Goal: Task Accomplishment & Management: Use online tool/utility

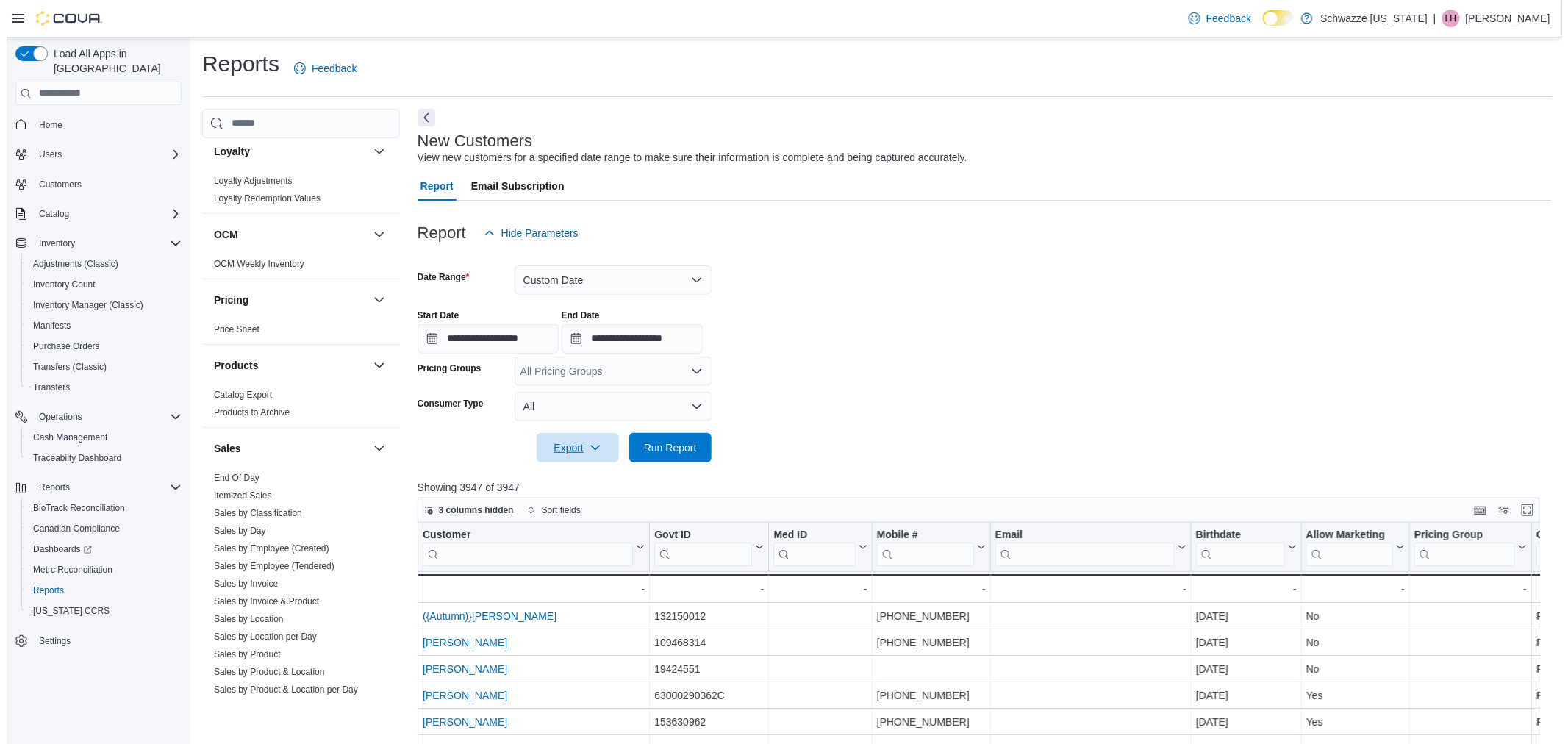
scroll to position [817, 0]
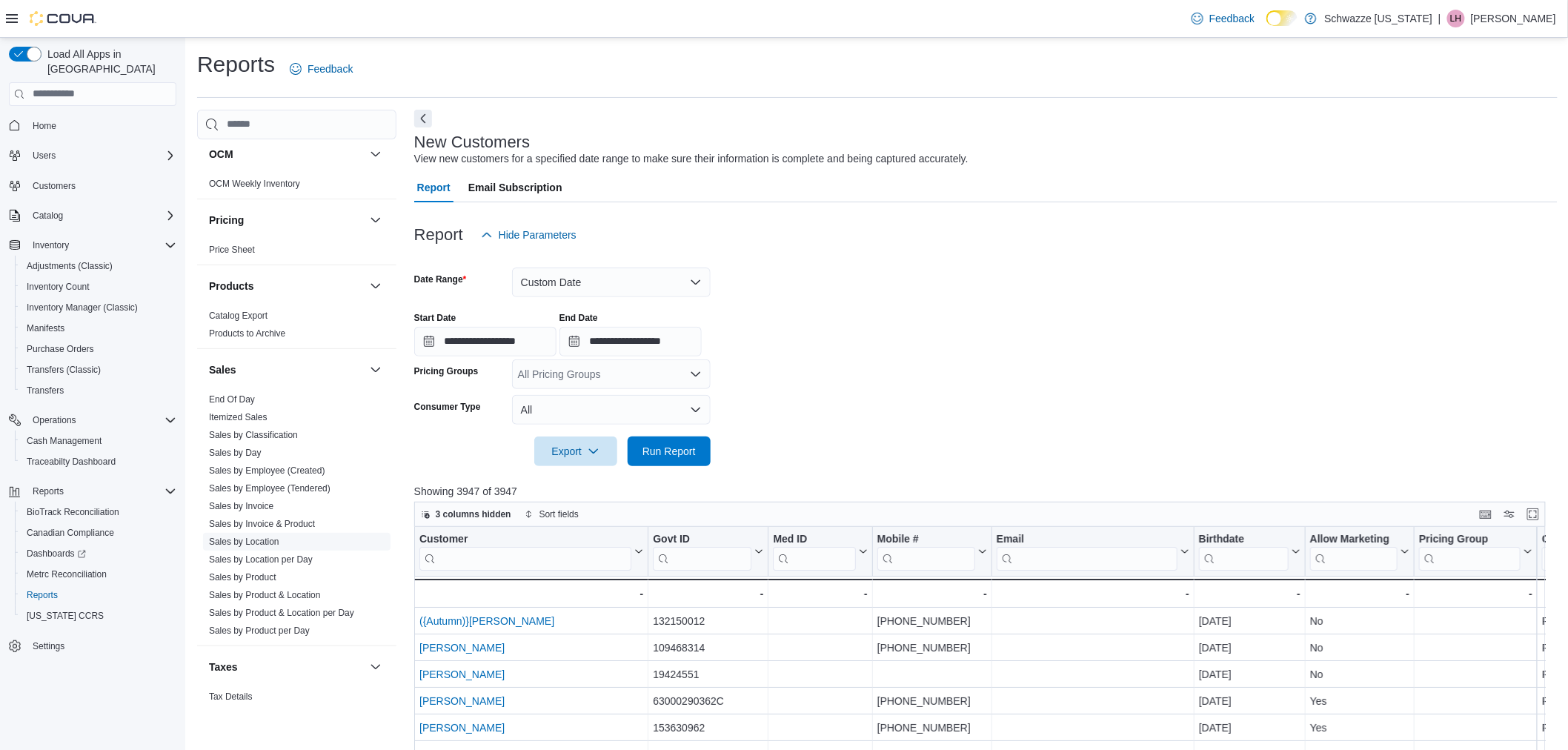
click at [252, 545] on link "Sales by Location" at bounding box center [244, 542] width 70 height 10
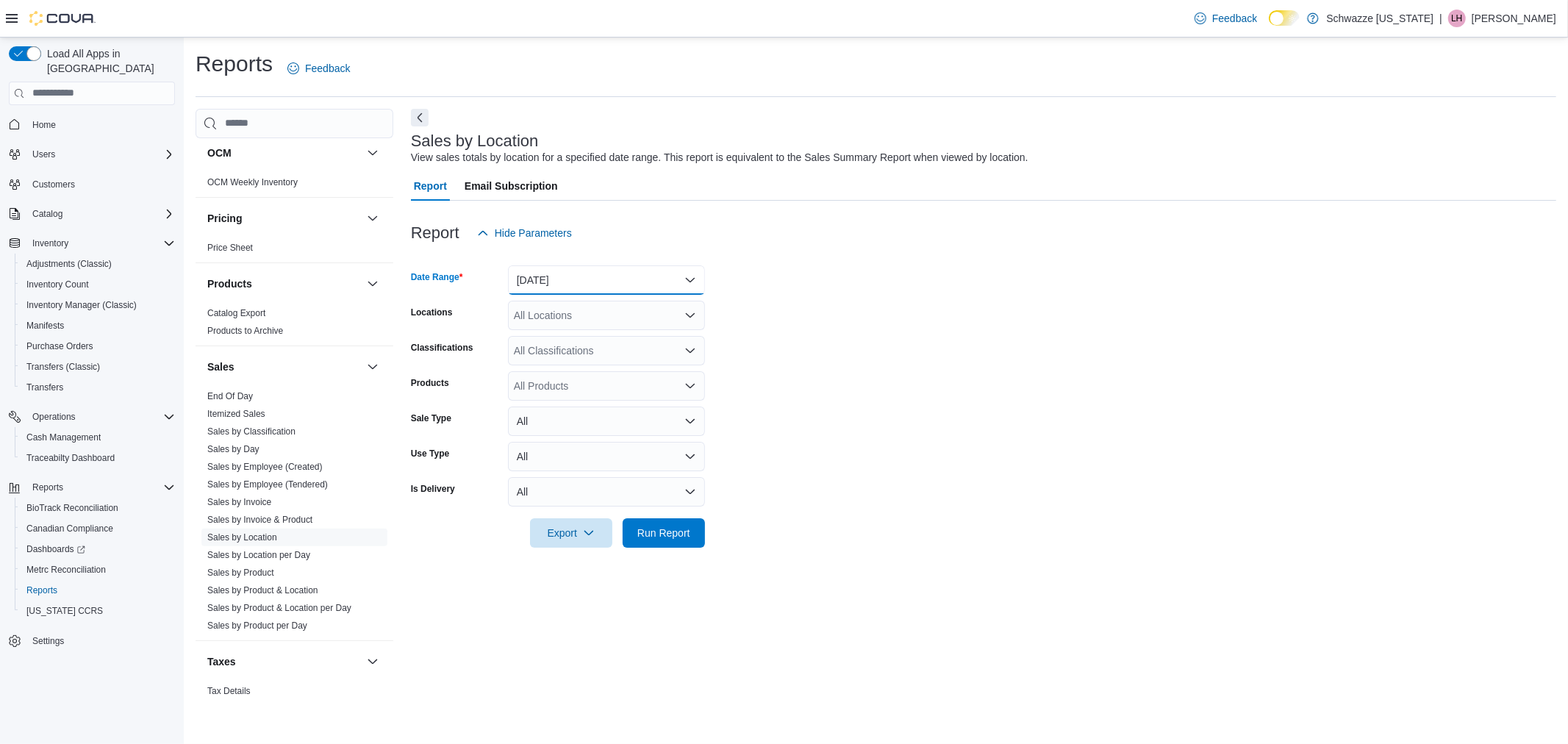
click at [574, 291] on button "[DATE]" at bounding box center [606, 280] width 197 height 29
click at [566, 303] on span "Custom Date" at bounding box center [615, 309] width 168 height 17
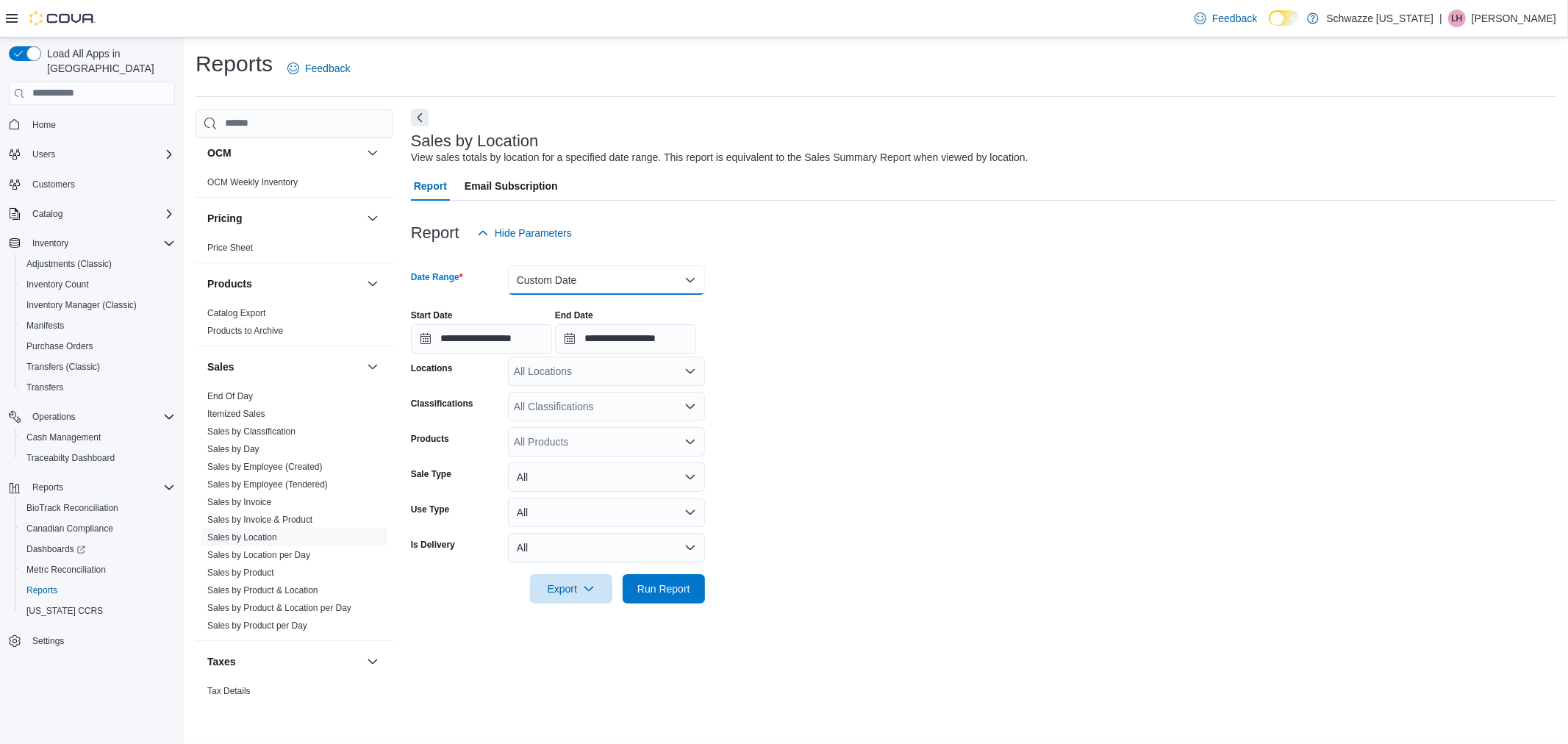
click at [566, 288] on button "Custom Date" at bounding box center [606, 280] width 197 height 29
click at [601, 402] on span "Last Month" at bounding box center [615, 411] width 168 height 17
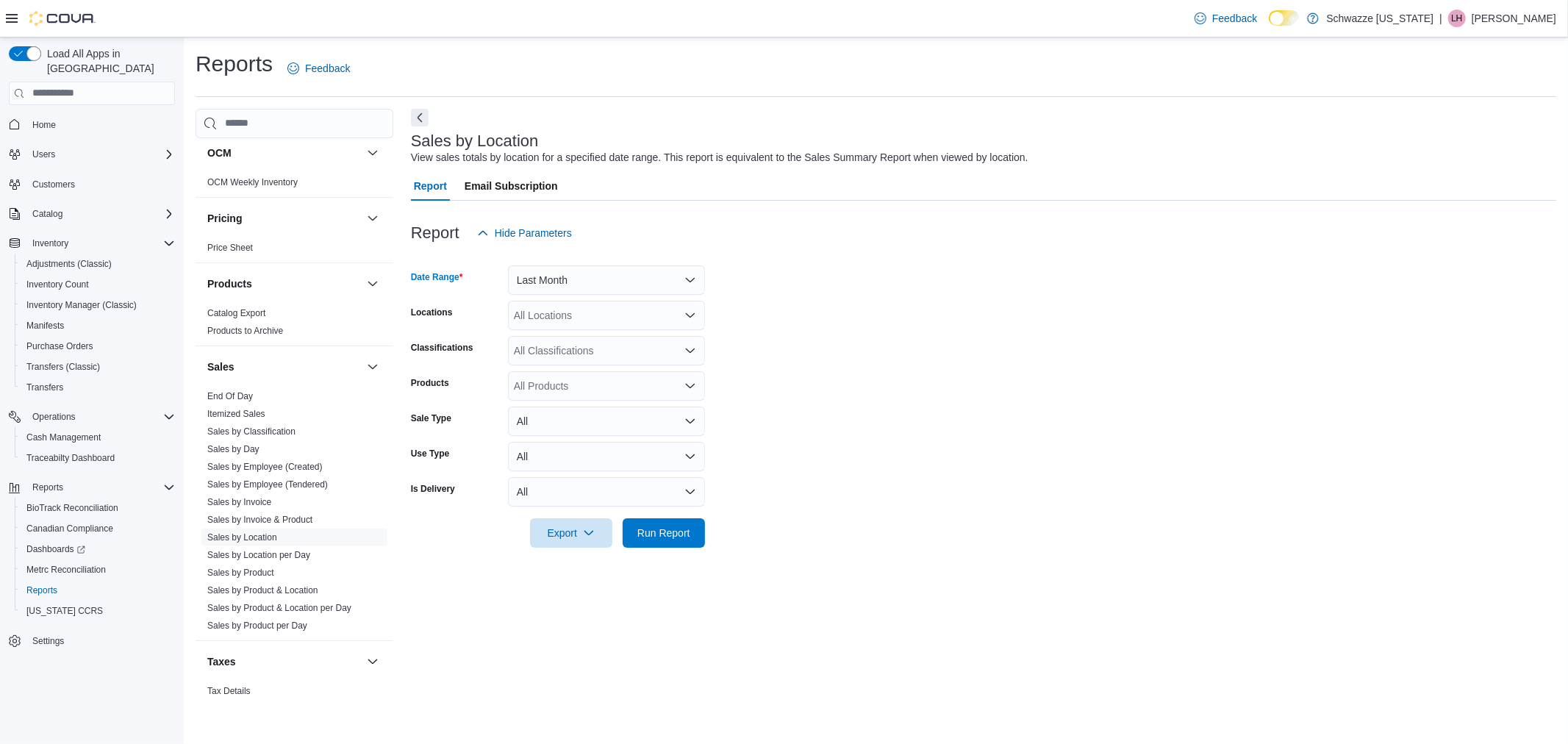
click at [579, 321] on div "All Locations" at bounding box center [606, 315] width 197 height 29
type input "***"
click at [575, 342] on span "SB - NW Denver/Pecos" at bounding box center [600, 339] width 107 height 15
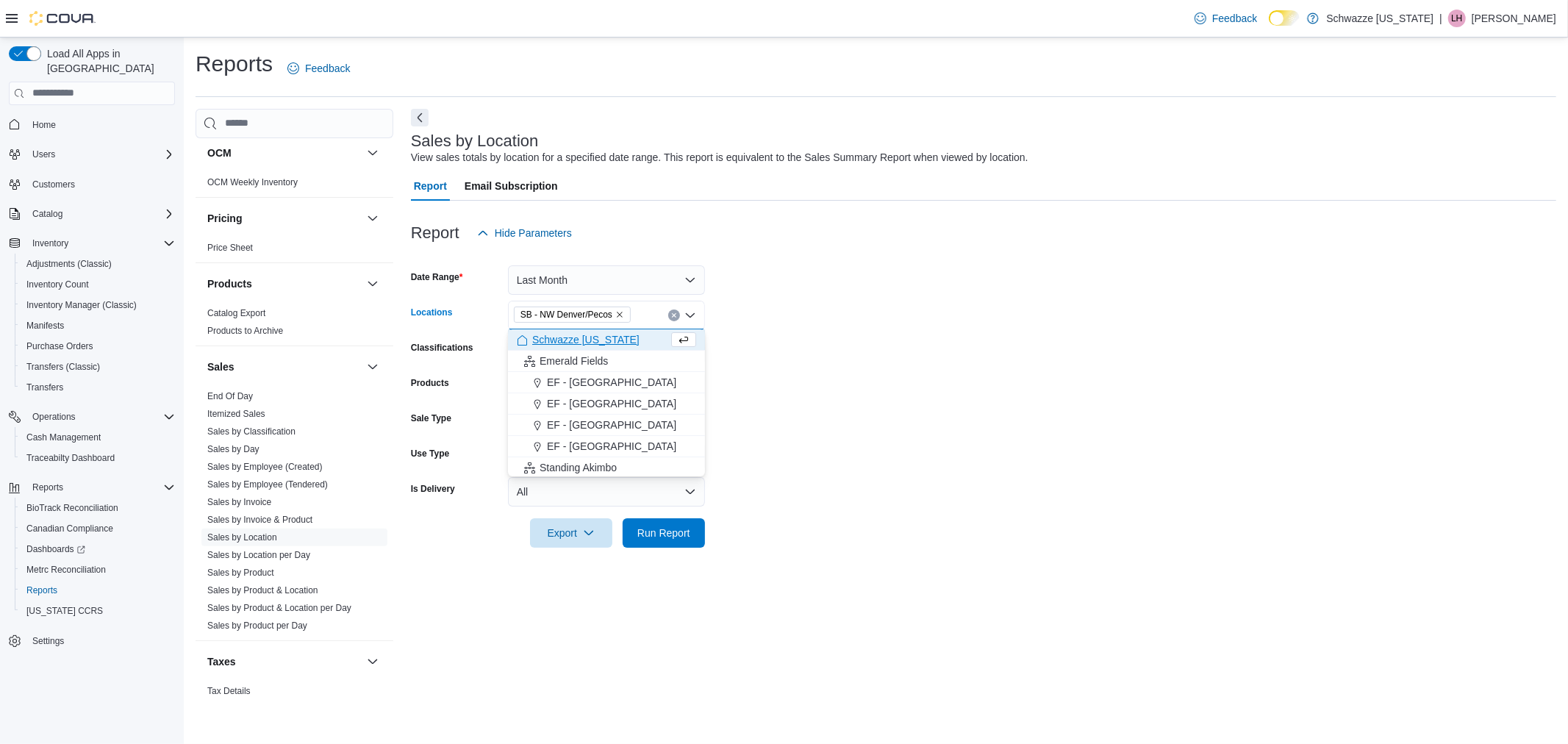
click at [866, 414] on form "Date Range Last Month Locations SB - [GEOGRAPHIC_DATA] [GEOGRAPHIC_DATA]/Pecos …" at bounding box center [983, 397] width 1145 height 300
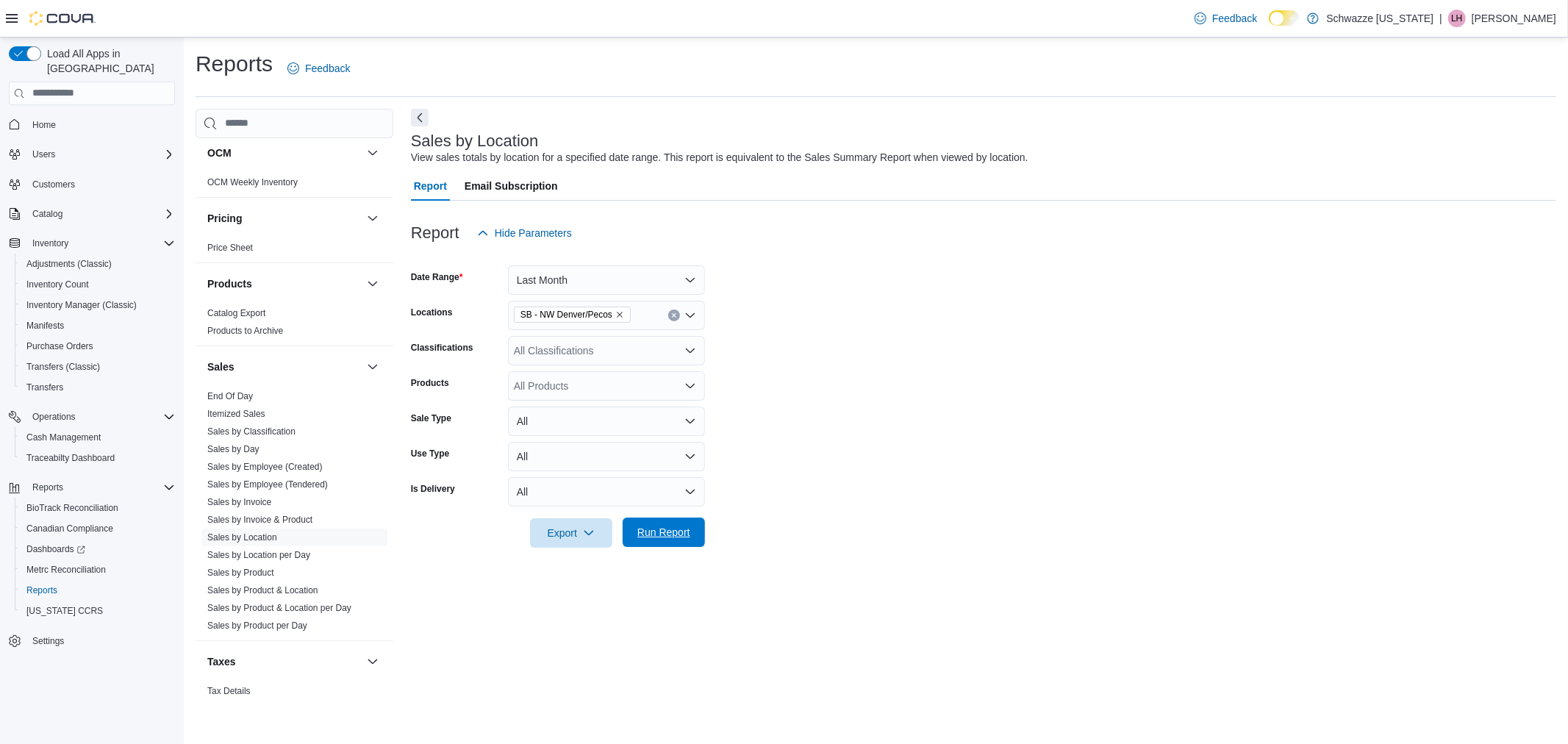
click at [668, 528] on span "Run Report" at bounding box center [664, 533] width 53 height 15
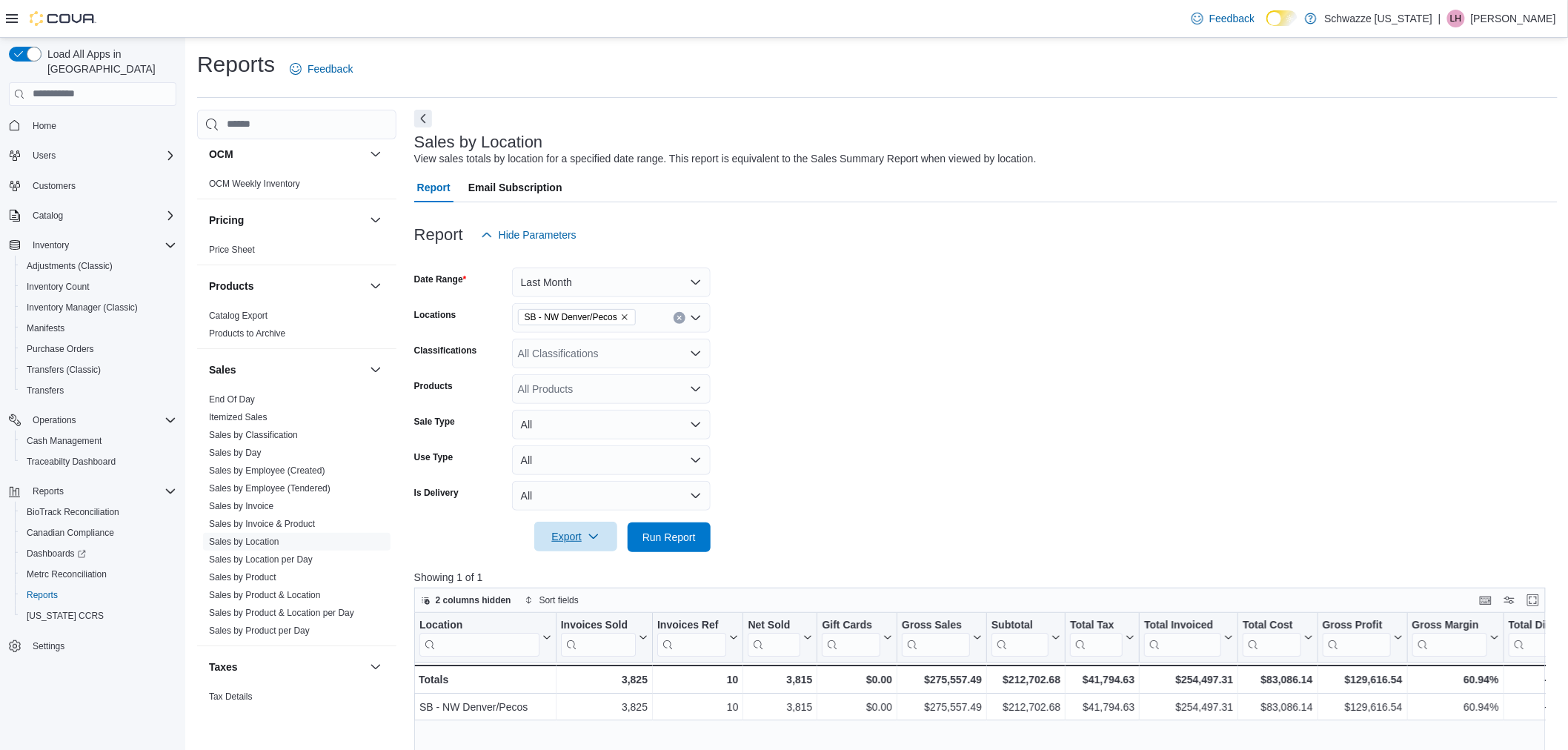
click at [573, 542] on span "Export" at bounding box center [575, 536] width 65 height 30
click at [570, 565] on span "Export to Excel" at bounding box center [577, 566] width 66 height 12
